Goal: Task Accomplishment & Management: Manage account settings

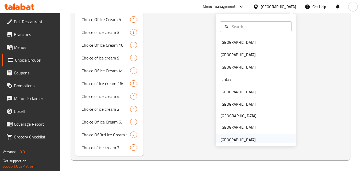
click at [240, 141] on div "[GEOGRAPHIC_DATA]" at bounding box center [238, 140] width 35 height 6
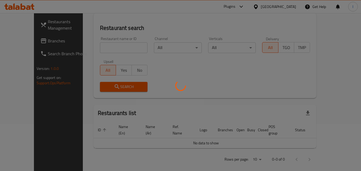
scroll to position [233, 0]
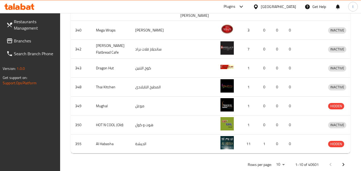
click at [40, 46] on link "Branches" at bounding box center [31, 41] width 58 height 13
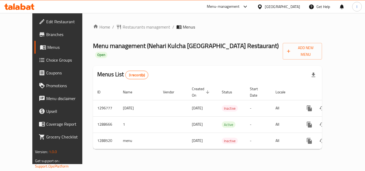
click at [46, 63] on span "Choice Groups" at bounding box center [67, 60] width 43 height 6
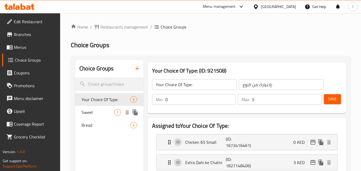
click at [95, 114] on span "Sweet" at bounding box center [98, 112] width 33 height 6
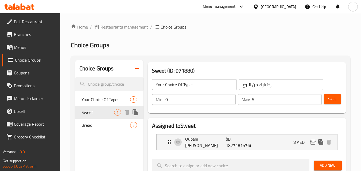
type input "Sweet"
type input "حلو"
type input "1"
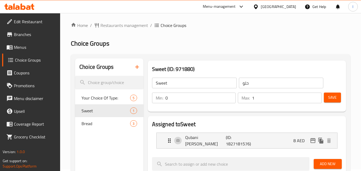
scroll to position [27, 0]
